Goal: Information Seeking & Learning: Find contact information

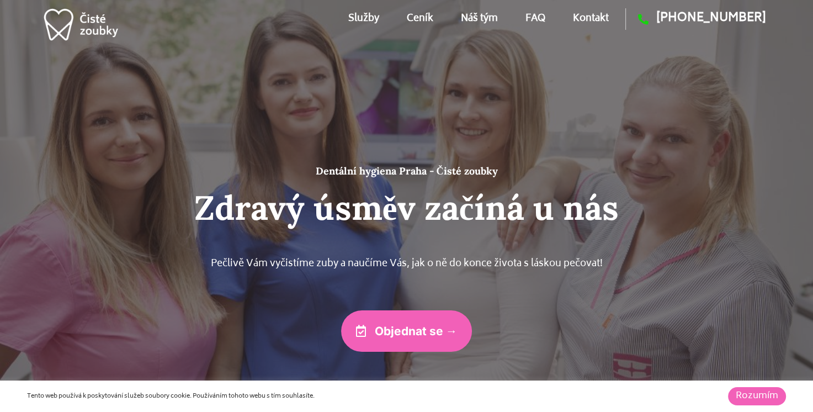
click at [587, 6] on link "Kontakt" at bounding box center [591, 19] width 36 height 50
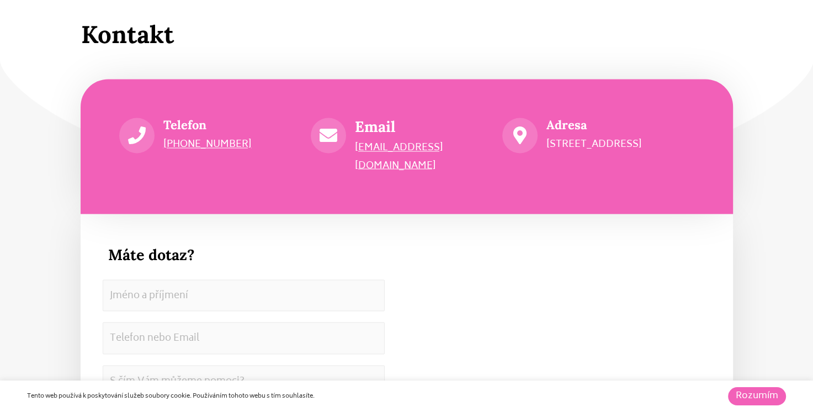
scroll to position [5929, 0]
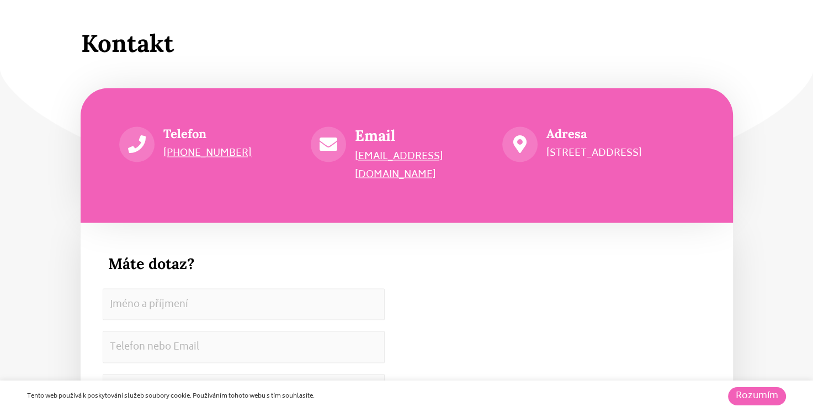
drag, startPoint x: 623, startPoint y: 153, endPoint x: 545, endPoint y: 151, distance: 77.9
click at [545, 151] on div "Adresa [STREET_ADDRESS]" at bounding box center [598, 144] width 192 height 36
copy p "Hradecká 2526/3"
drag, startPoint x: 450, startPoint y: 157, endPoint x: 355, endPoint y: 147, distance: 96.1
click at [355, 147] on div "Email [EMAIL_ADDRESS][DOMAIN_NAME]" at bounding box center [428, 154] width 147 height 57
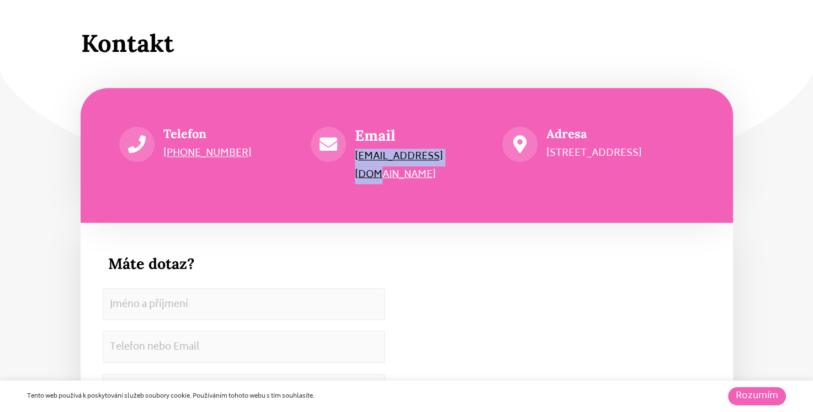
copy link "[EMAIL_ADDRESS][DOMAIN_NAME]"
drag, startPoint x: 252, startPoint y: 158, endPoint x: 157, endPoint y: 151, distance: 95.2
click at [157, 151] on div "Telefon [PHONE_NUMBER]" at bounding box center [215, 144] width 192 height 36
drag, startPoint x: 157, startPoint y: 151, endPoint x: 245, endPoint y: 150, distance: 87.8
click at [245, 150] on p "[PHONE_NUMBER]" at bounding box center [236, 154] width 147 height 18
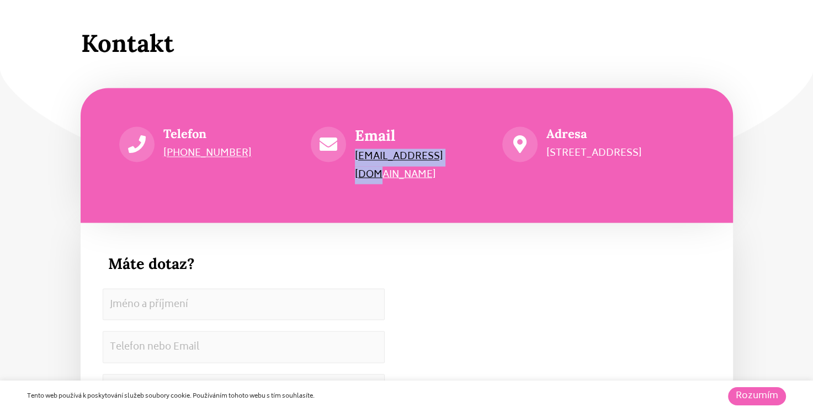
click at [240, 156] on p "[PHONE_NUMBER]" at bounding box center [236, 154] width 147 height 18
drag, startPoint x: 240, startPoint y: 156, endPoint x: 158, endPoint y: 152, distance: 82.3
click at [158, 152] on div "Telefon [PHONE_NUMBER]" at bounding box center [215, 144] width 192 height 36
copy div "Telefon [PHONE_NUMBER]"
